Goal: Information Seeking & Learning: Understand process/instructions

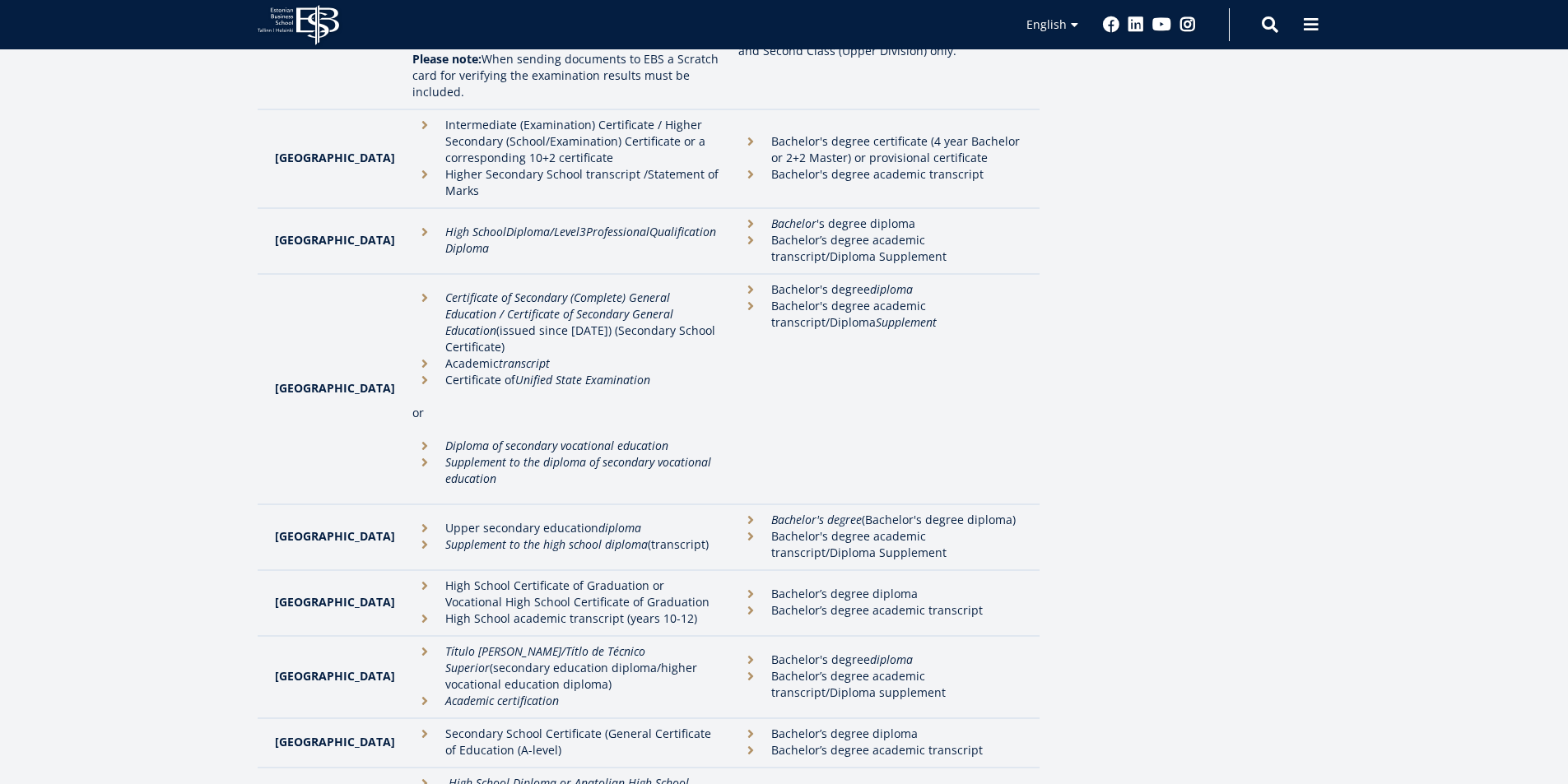
scroll to position [3670, 0]
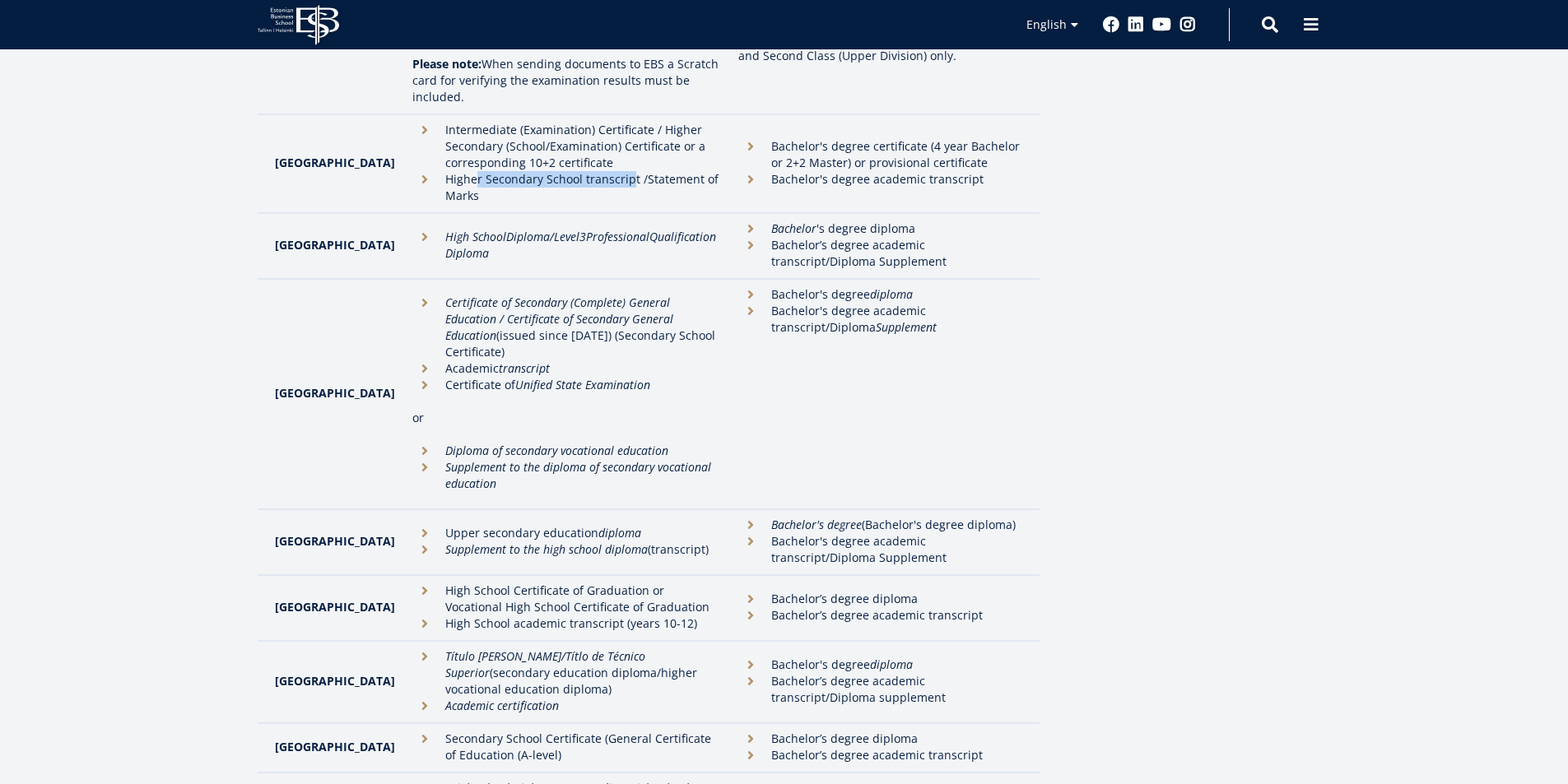
drag, startPoint x: 448, startPoint y: 328, endPoint x: 584, endPoint y: 333, distance: 136.1
click at [599, 204] on li "Higher Secondary School transcript /Statement of Marks" at bounding box center [567, 188] width 309 height 33
drag, startPoint x: 476, startPoint y: 347, endPoint x: 512, endPoint y: 346, distance: 36.0
click at [507, 204] on li "Higher Secondary School transcript /Statement of Marks" at bounding box center [567, 188] width 309 height 33
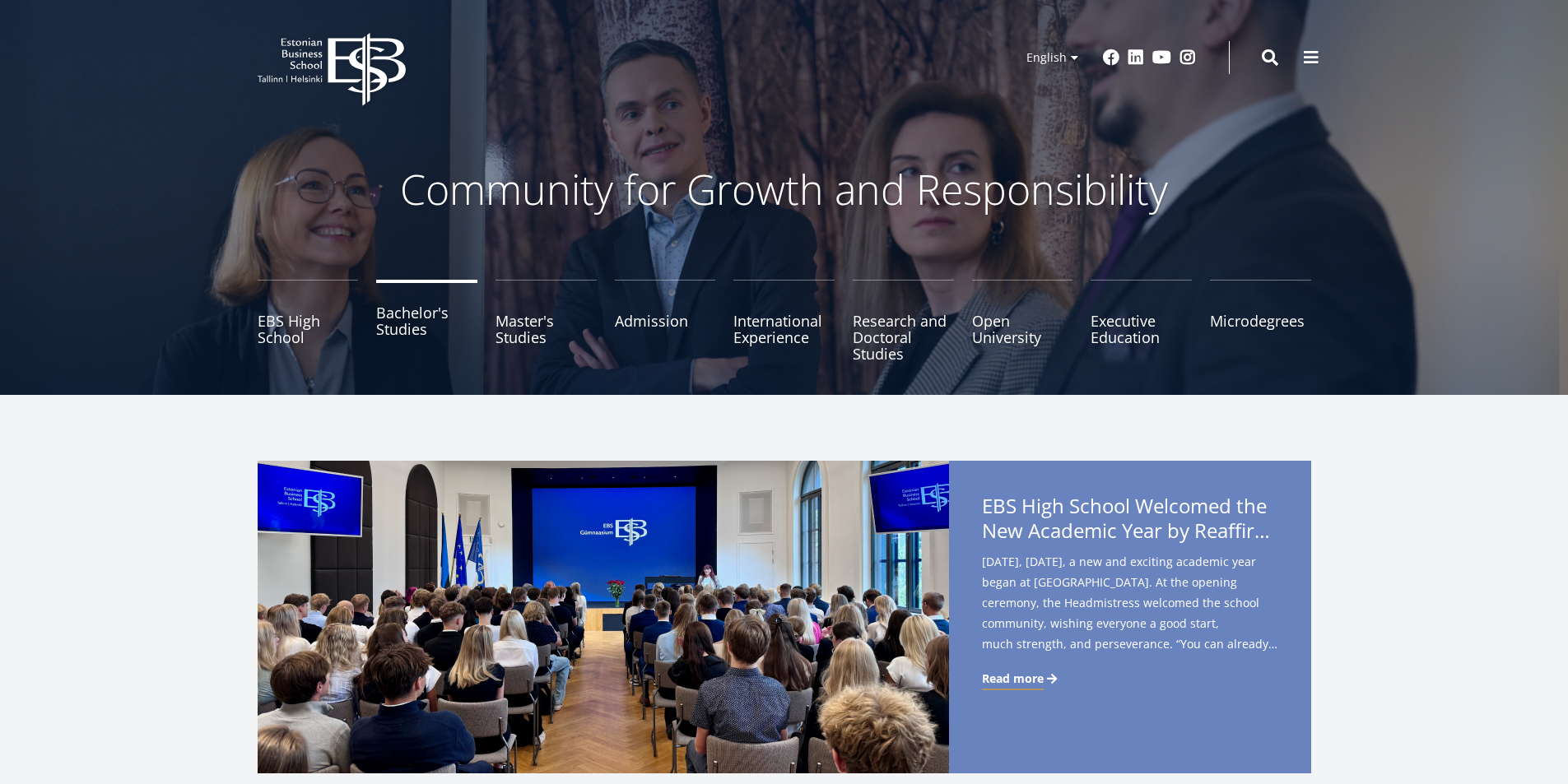
click at [407, 324] on link "Bachelor's Studies" at bounding box center [426, 320] width 102 height 82
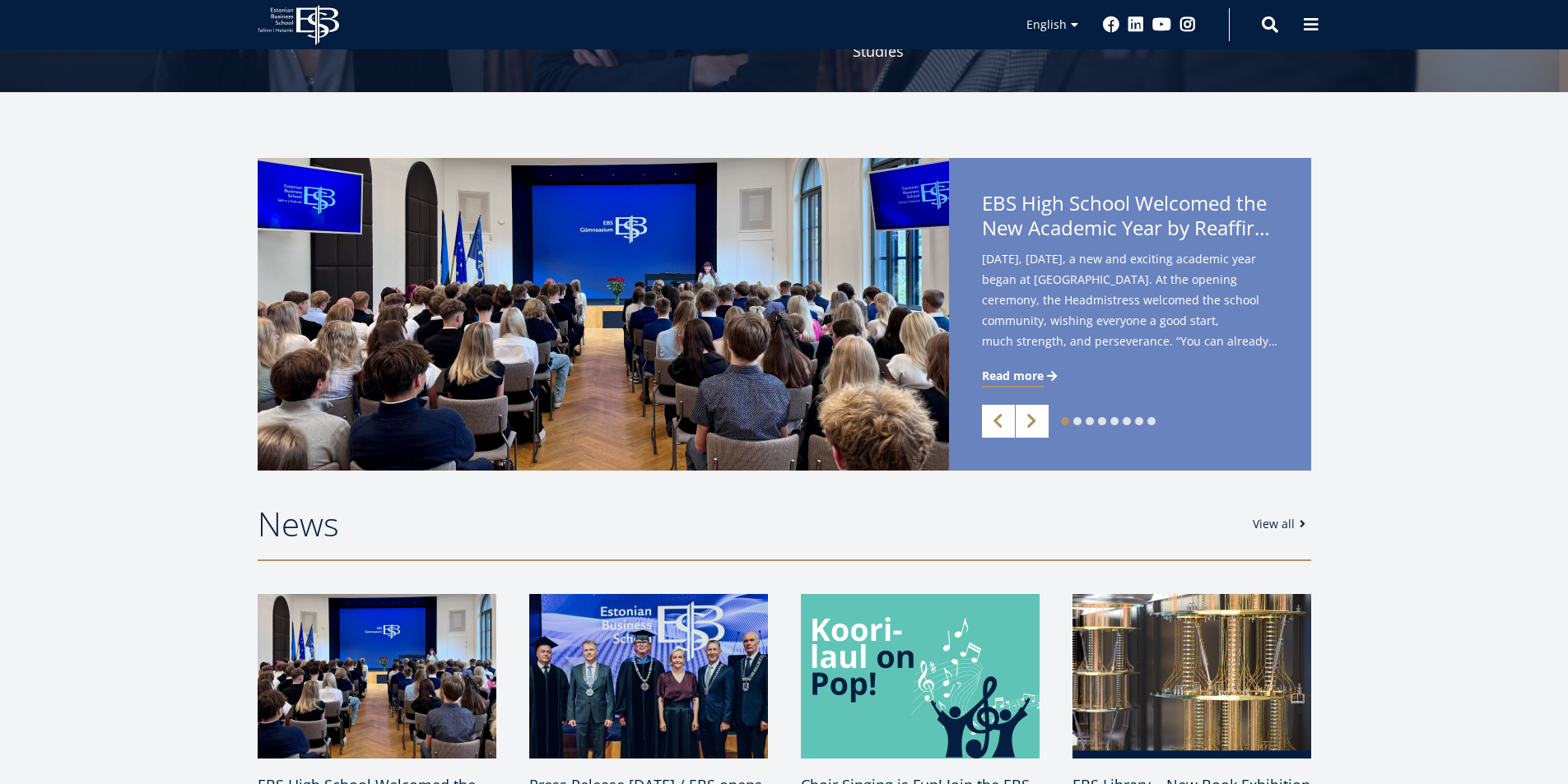
scroll to position [494, 0]
